Goal: Find specific page/section: Find specific page/section

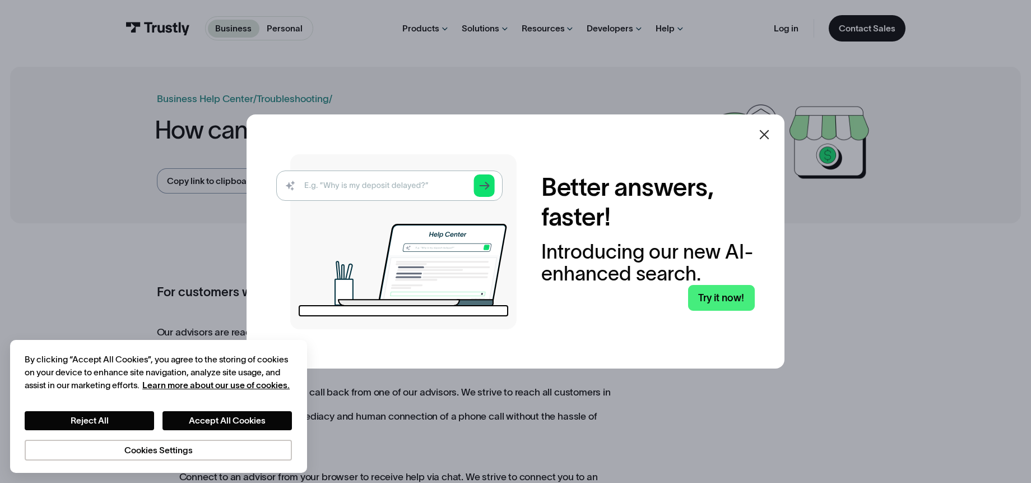
click at [771, 138] on icon at bounding box center [764, 134] width 13 height 13
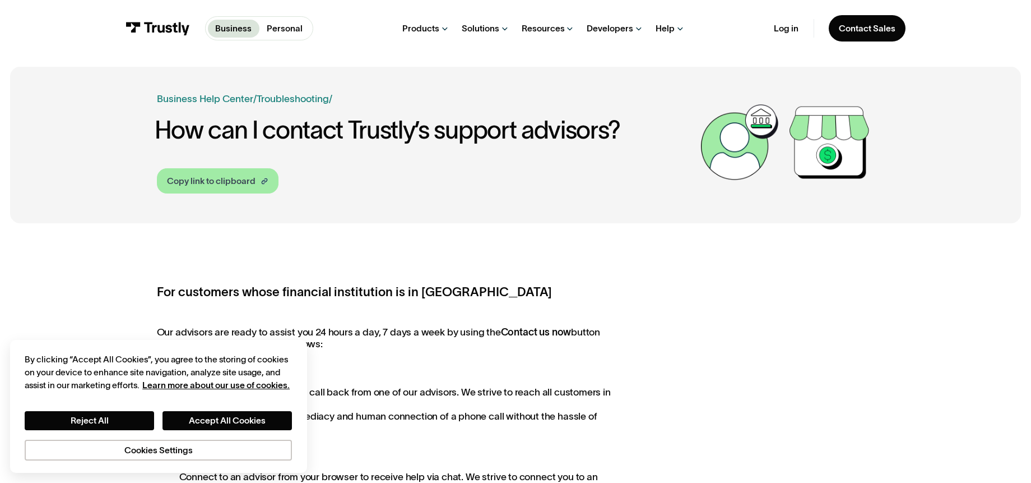
click at [233, 183] on div "Copy link to clipboard" at bounding box center [211, 180] width 89 height 13
